Goal: Task Accomplishment & Management: Manage account settings

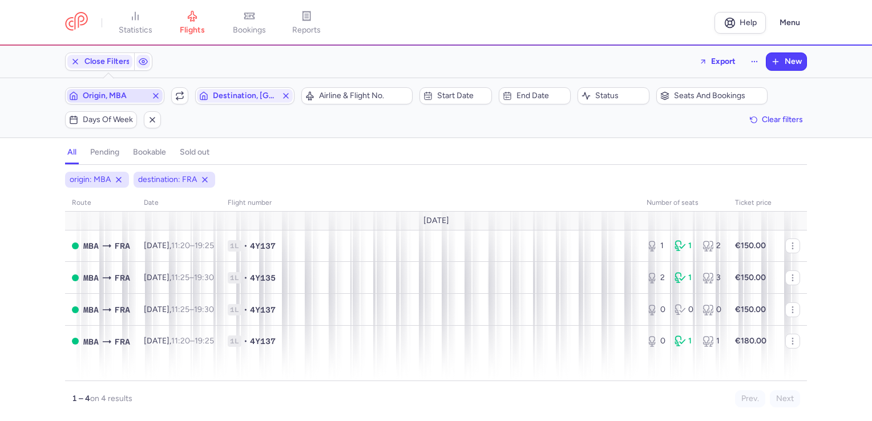
click at [121, 90] on span "Origin, MBA" at bounding box center [115, 96] width 96 height 14
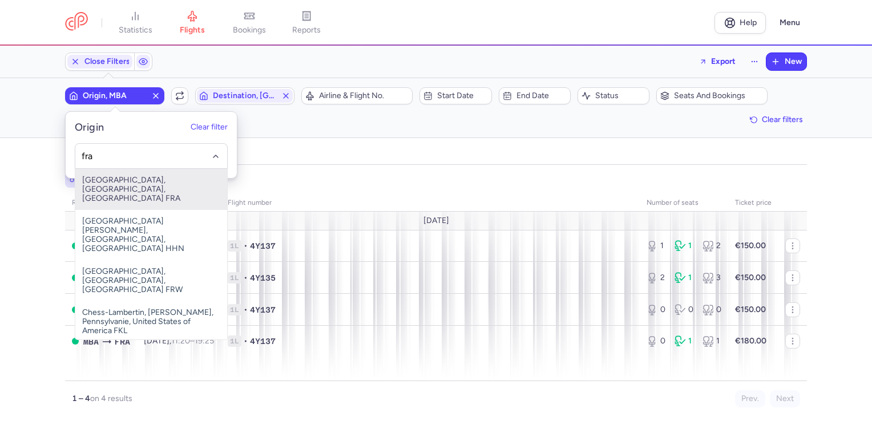
click at [137, 182] on span "[GEOGRAPHIC_DATA], [GEOGRAPHIC_DATA], [GEOGRAPHIC_DATA] FRA" at bounding box center [151, 189] width 152 height 41
type input "fra"
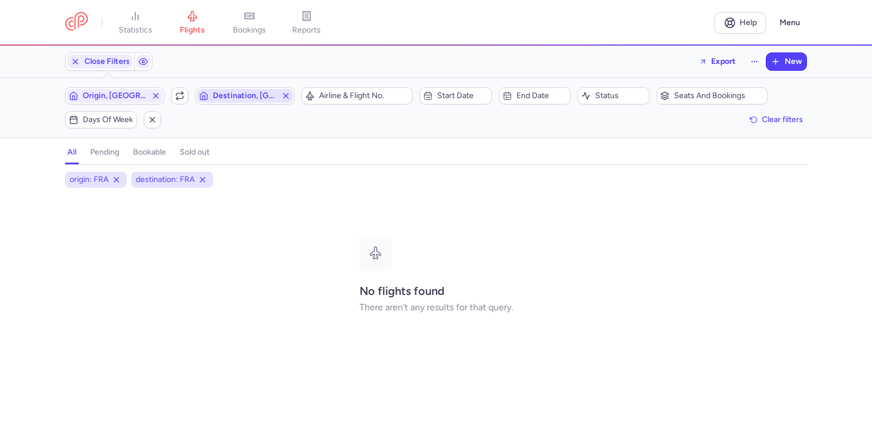
click at [249, 99] on span "Destination, [GEOGRAPHIC_DATA]" at bounding box center [245, 95] width 64 height 9
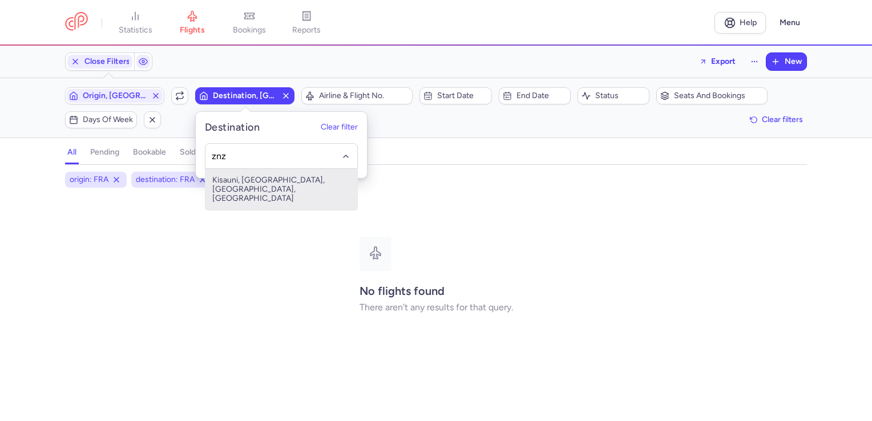
click at [244, 187] on span "Kisauni, [GEOGRAPHIC_DATA], [GEOGRAPHIC_DATA], [GEOGRAPHIC_DATA]" at bounding box center [282, 189] width 152 height 41
type input "znz"
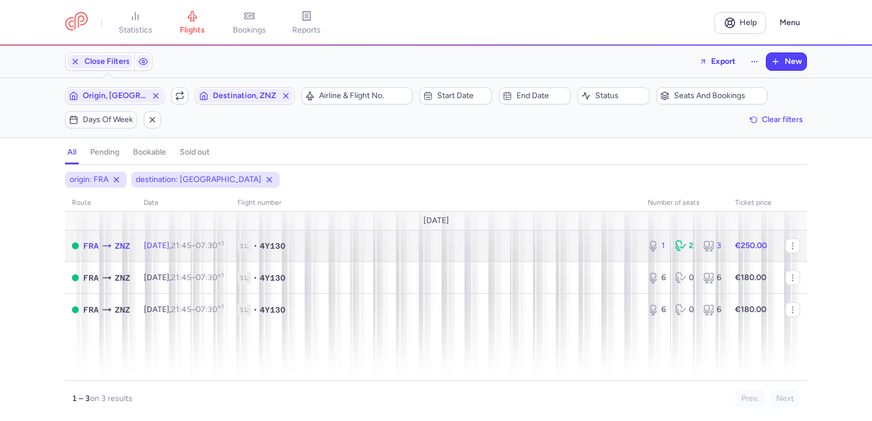
click at [483, 247] on span "1L • 4Y130" at bounding box center [435, 245] width 397 height 11
select select "days"
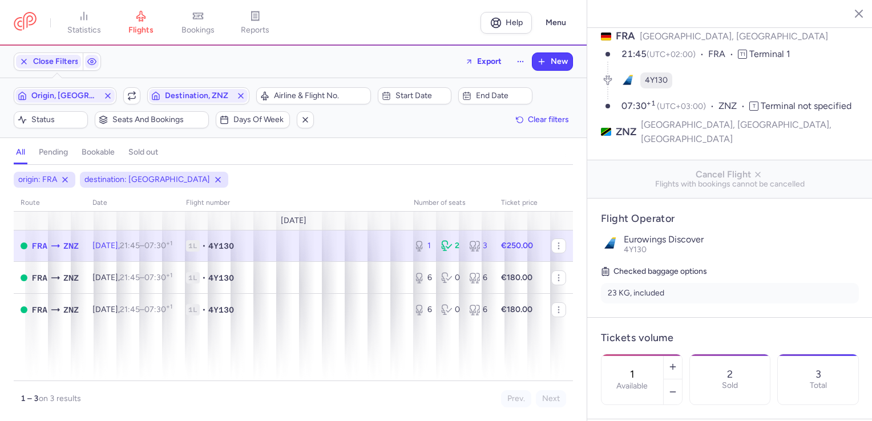
scroll to position [228, 0]
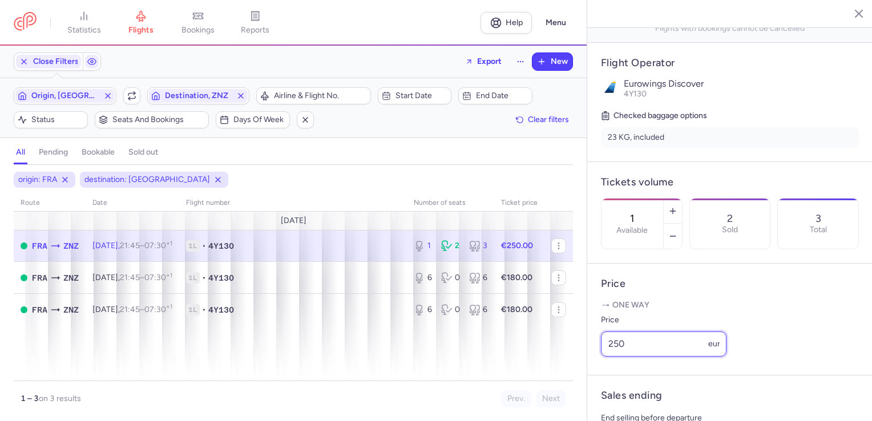
drag, startPoint x: 606, startPoint y: 357, endPoint x: 650, endPoint y: 357, distance: 44.0
click at [649, 357] on input "250" at bounding box center [664, 344] width 126 height 25
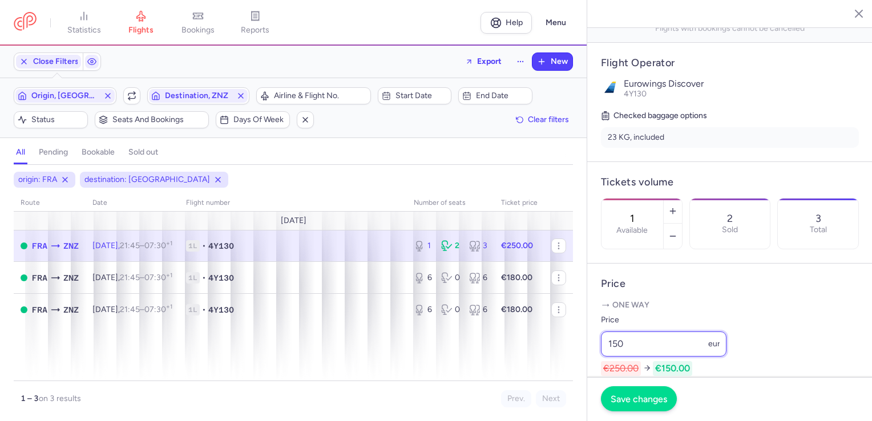
type input "150"
click at [651, 402] on span "Save changes" at bounding box center [639, 399] width 57 height 10
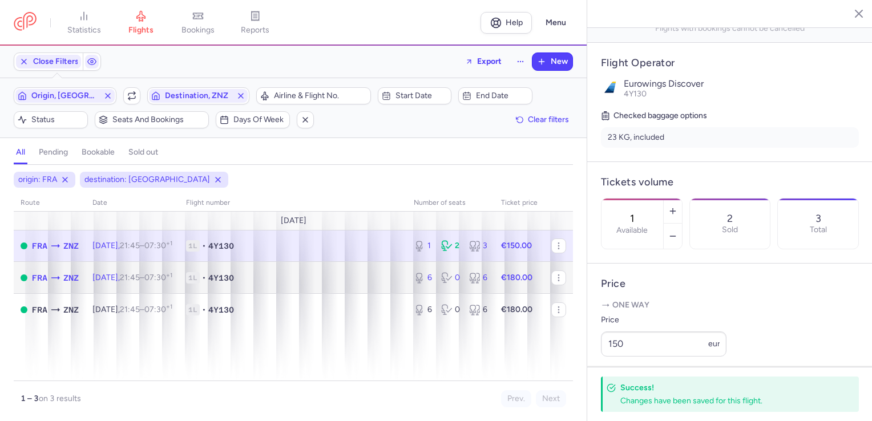
click at [391, 279] on span "1L • 4Y130" at bounding box center [293, 277] width 214 height 11
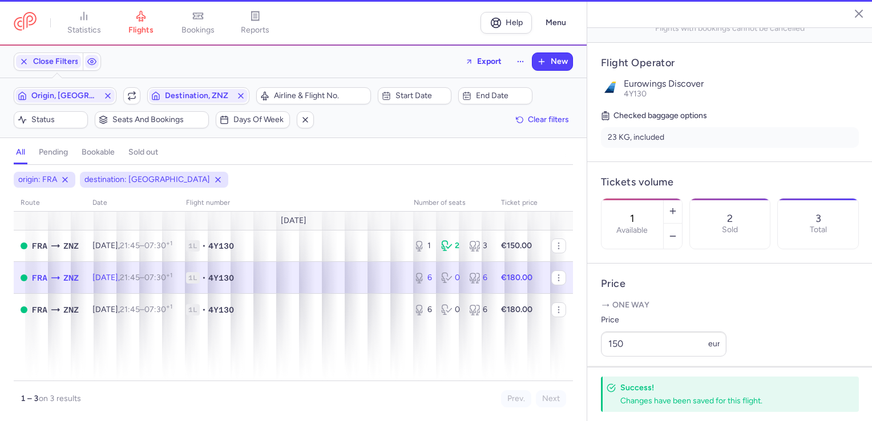
type input "6"
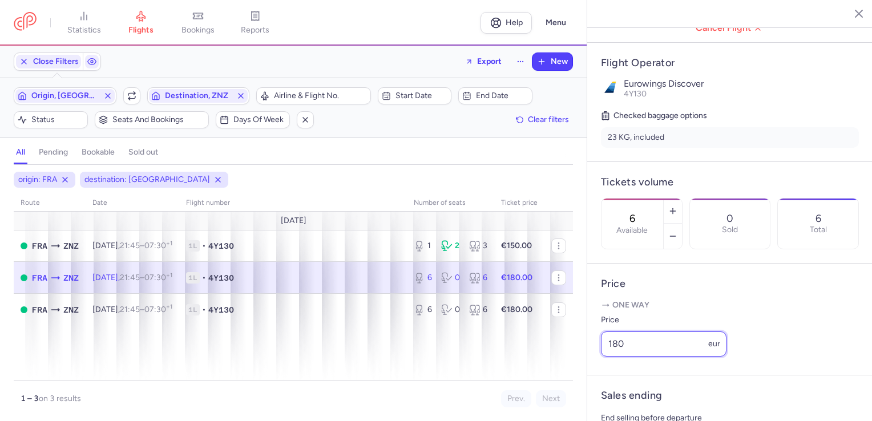
drag, startPoint x: 612, startPoint y: 360, endPoint x: 643, endPoint y: 364, distance: 31.7
click at [643, 357] on input "180" at bounding box center [664, 344] width 126 height 25
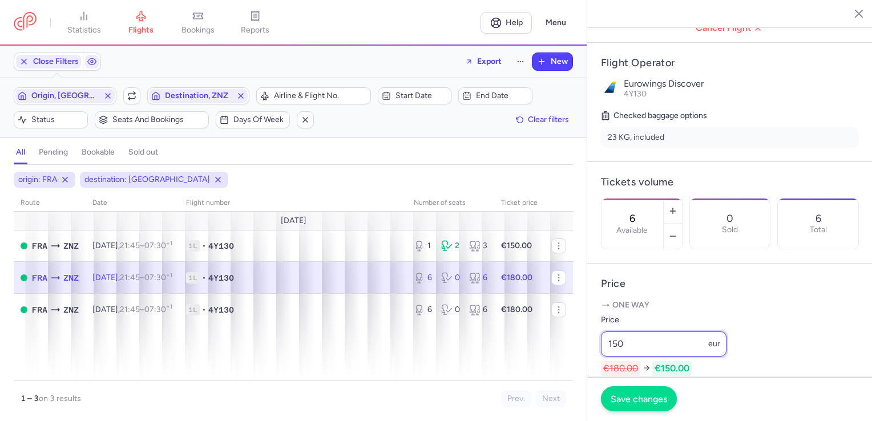
type input "150"
click at [625, 394] on span "Save changes" at bounding box center [639, 399] width 57 height 10
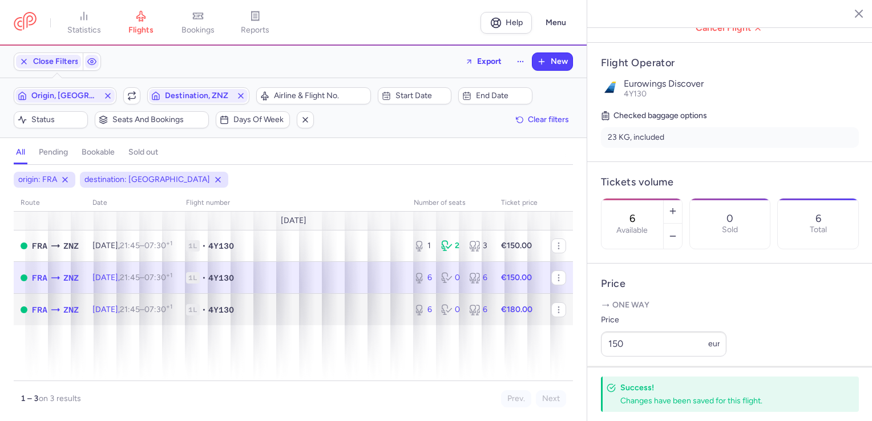
click at [378, 311] on span "1L • 4Y130" at bounding box center [293, 309] width 214 height 11
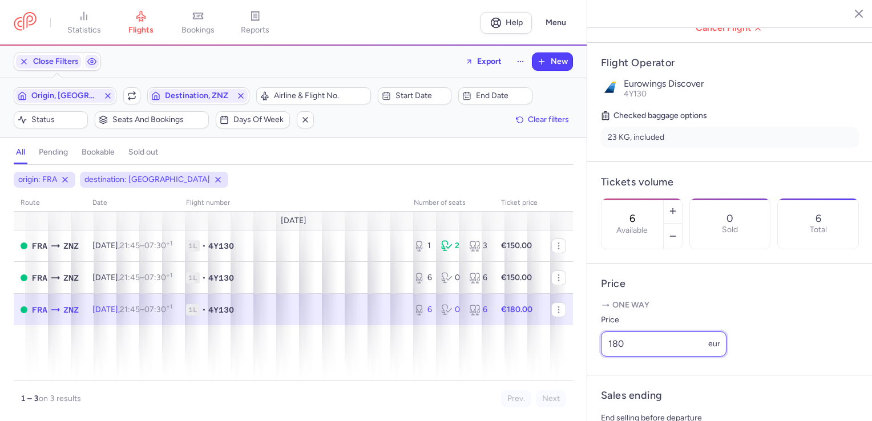
drag, startPoint x: 613, startPoint y: 360, endPoint x: 637, endPoint y: 360, distance: 24.0
click at [637, 357] on input "180" at bounding box center [664, 344] width 126 height 25
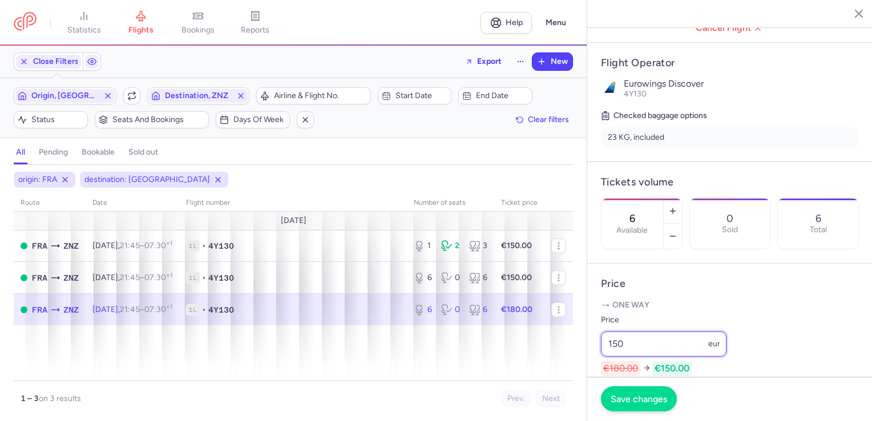
type input "150"
click at [627, 392] on button "Save changes" at bounding box center [639, 398] width 76 height 25
